Goal: Task Accomplishment & Management: Use online tool/utility

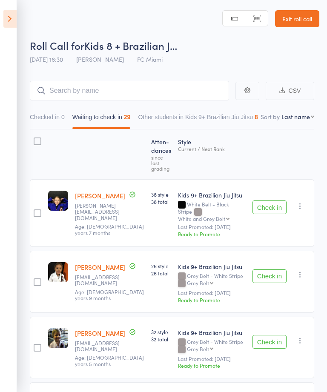
click at [15, 15] on icon at bounding box center [9, 19] width 13 height 18
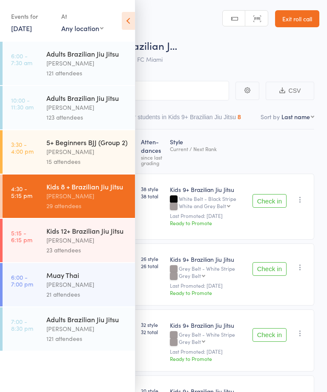
click at [91, 245] on div "[PERSON_NAME]" at bounding box center [86, 240] width 81 height 10
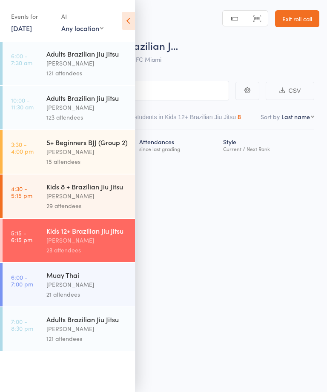
click at [131, 17] on icon at bounding box center [128, 21] width 13 height 18
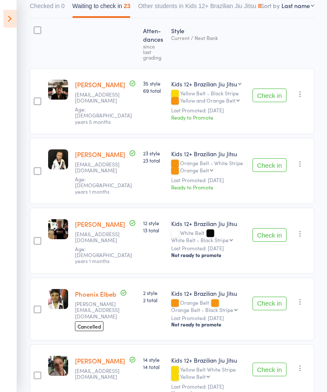
scroll to position [111, 0]
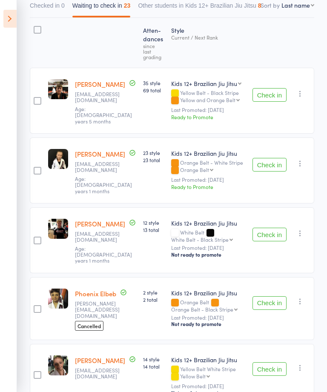
click at [269, 158] on button "Check in" at bounding box center [269, 165] width 34 height 14
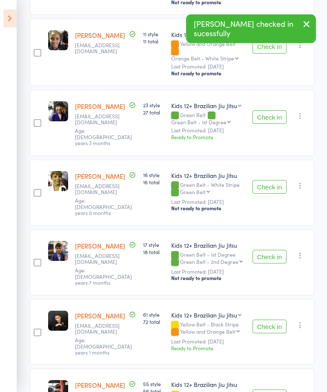
click at [266, 180] on button "Check in" at bounding box center [269, 187] width 34 height 14
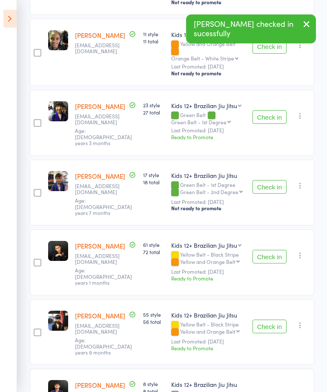
click at [275, 180] on button "Check in" at bounding box center [269, 187] width 34 height 14
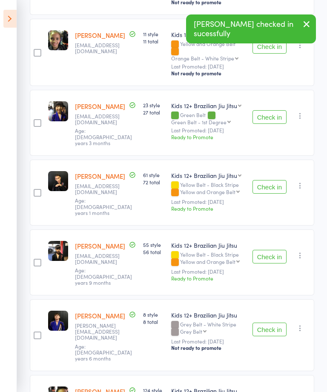
click at [271, 180] on button "Check in" at bounding box center [269, 187] width 34 height 14
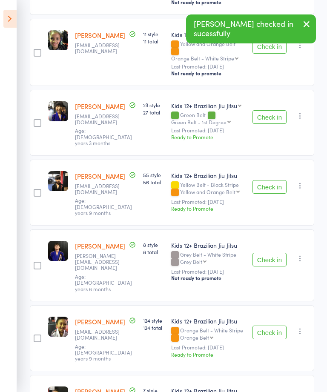
click at [270, 180] on button "Check in" at bounding box center [269, 187] width 34 height 14
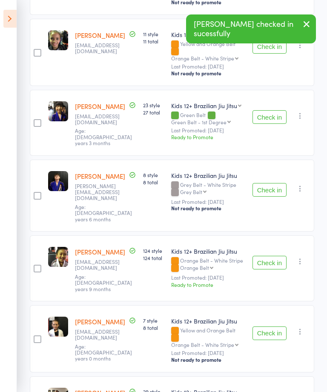
click at [273, 256] on button "Check in" at bounding box center [269, 263] width 34 height 14
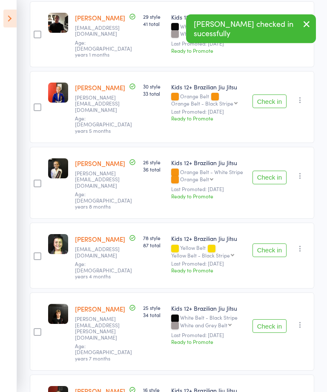
scroll to position [737, 0]
click at [271, 319] on button "Check in" at bounding box center [269, 326] width 34 height 14
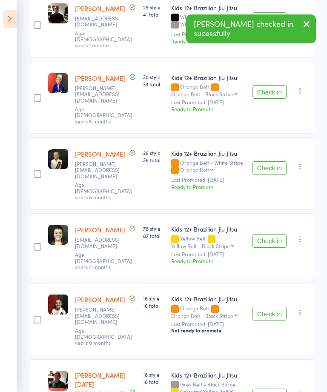
scroll to position [815, 0]
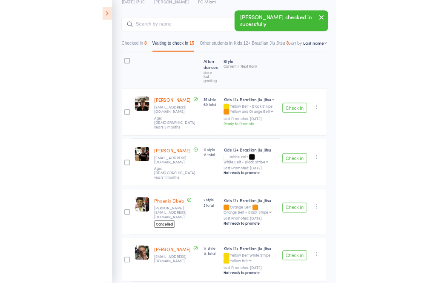
scroll to position [0, 0]
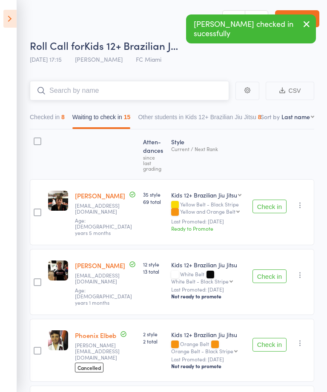
click at [140, 91] on input "search" at bounding box center [129, 91] width 199 height 20
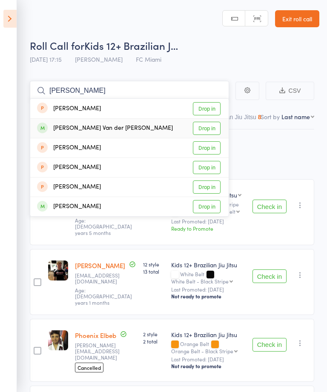
type input "[PERSON_NAME]"
click at [212, 129] on link "Drop in" at bounding box center [207, 128] width 28 height 13
